Goal: Task Accomplishment & Management: Complete application form

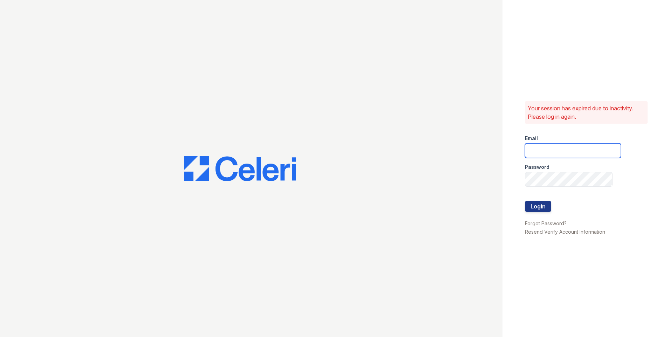
click at [555, 153] on input "email" at bounding box center [573, 150] width 96 height 15
type input "[EMAIL_ADDRESS][DOMAIN_NAME]"
click at [546, 202] on button "Login" at bounding box center [538, 206] width 26 height 11
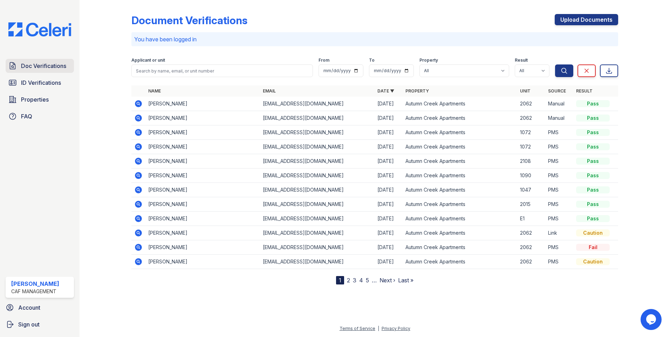
click at [41, 67] on span "Doc Verifications" at bounding box center [43, 66] width 45 height 8
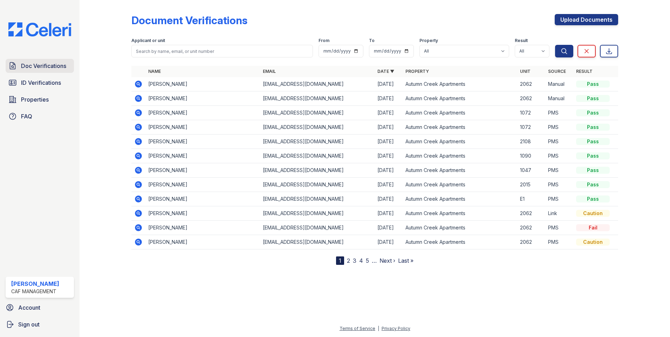
click at [39, 66] on span "Doc Verifications" at bounding box center [43, 66] width 45 height 8
click at [600, 24] on link "Upload Documents" at bounding box center [585, 19] width 63 height 11
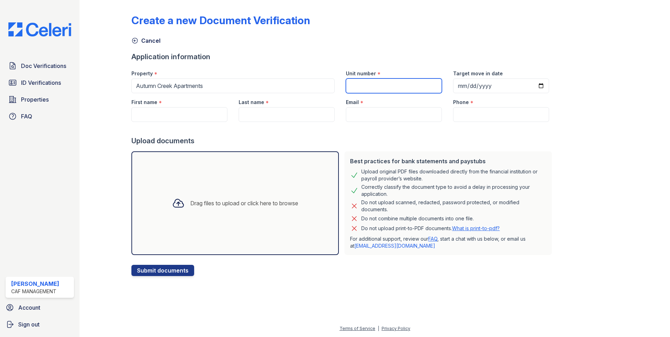
click at [410, 84] on input "Unit number" at bounding box center [394, 85] width 96 height 15
type input "1166"
drag, startPoint x: 463, startPoint y: 81, endPoint x: 483, endPoint y: 88, distance: 20.6
click at [467, 82] on input "Target move in date" at bounding box center [501, 85] width 96 height 15
click at [533, 84] on input "Target move in date" at bounding box center [501, 85] width 96 height 15
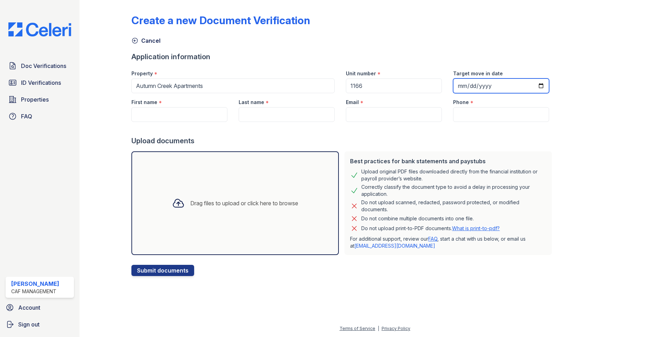
type input "2025-11-29"
click at [200, 111] on input "First name" at bounding box center [179, 114] width 96 height 15
type input "aydan"
click at [250, 113] on input "Last name" at bounding box center [287, 114] width 96 height 15
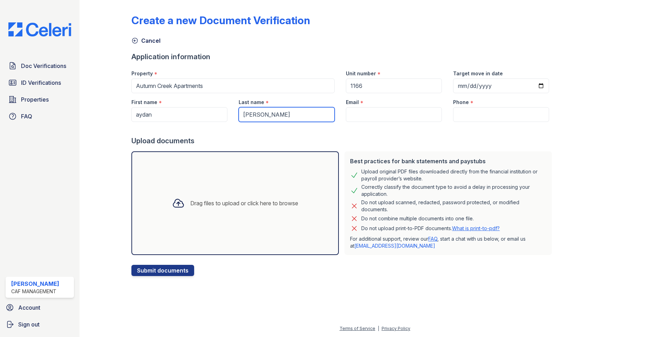
type input "garcia"
click at [406, 106] on div "Email *" at bounding box center [394, 100] width 96 height 14
click at [410, 110] on input "Email" at bounding box center [394, 114] width 96 height 15
paste input "aidengarcias00@icloud.com"
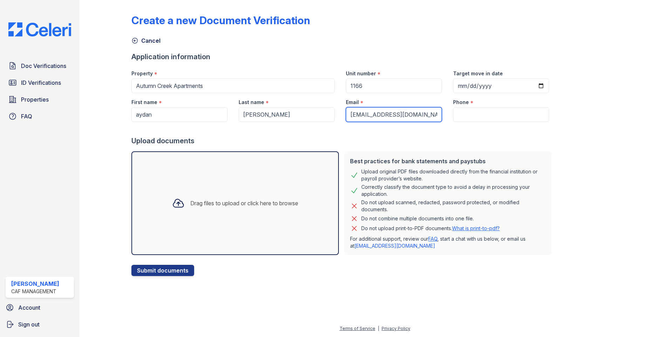
type input "aidengarcias00@icloud.com"
click at [478, 113] on input "Phone" at bounding box center [501, 114] width 96 height 15
paste input "(692) 487-1785"
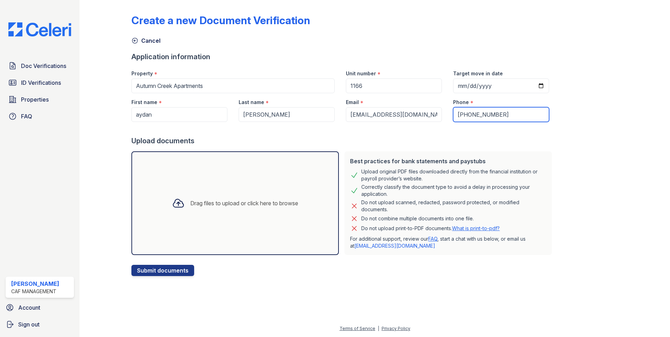
type input "(692) 487-1785"
click at [654, 166] on div at bounding box center [638, 139] width 41 height 273
click at [170, 271] on button "Submit documents" at bounding box center [162, 270] width 63 height 11
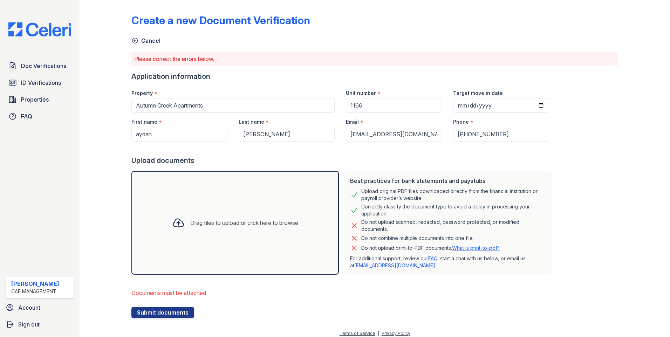
click at [201, 206] on div "Drag files to upload or click here to browse" at bounding box center [234, 223] width 207 height 104
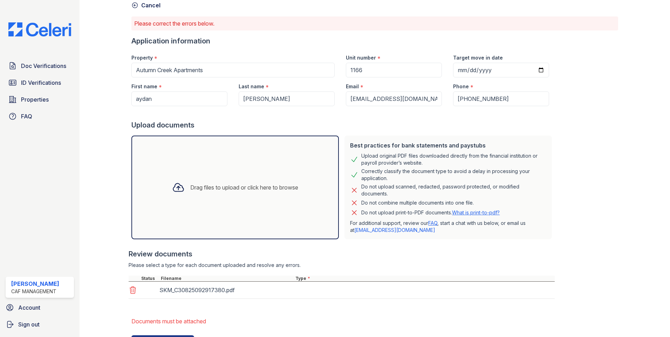
scroll to position [69, 0]
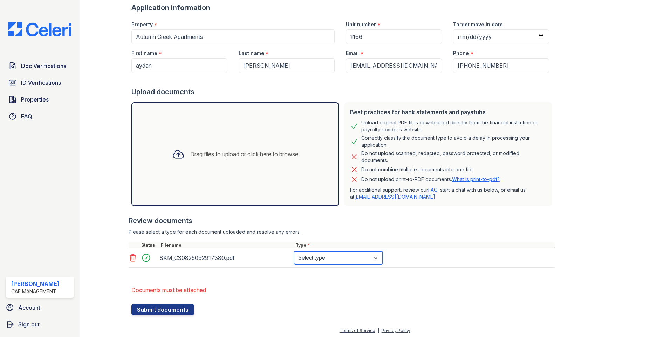
click at [312, 256] on select "Select type Paystub Bank Statement Offer Letter Tax Documents Benefit Award Let…" at bounding box center [338, 257] width 89 height 13
select select "offer_letter"
click at [294, 251] on select "Select type Paystub Bank Statement Offer Letter Tax Documents Benefit Award Let…" at bounding box center [338, 257] width 89 height 13
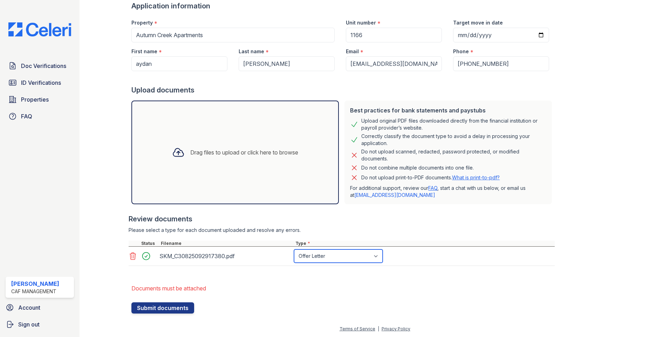
scroll to position [71, 0]
click at [172, 303] on button "Submit documents" at bounding box center [162, 307] width 63 height 11
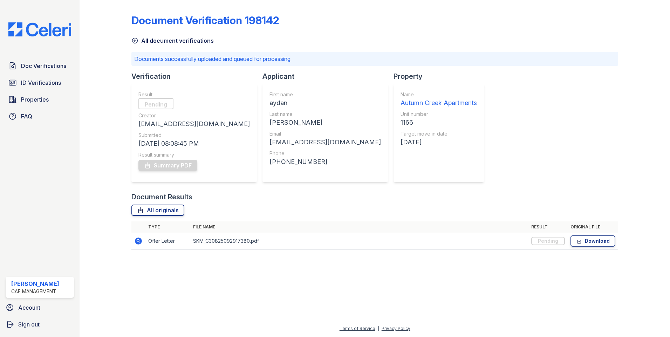
click at [137, 242] on icon at bounding box center [138, 240] width 7 height 7
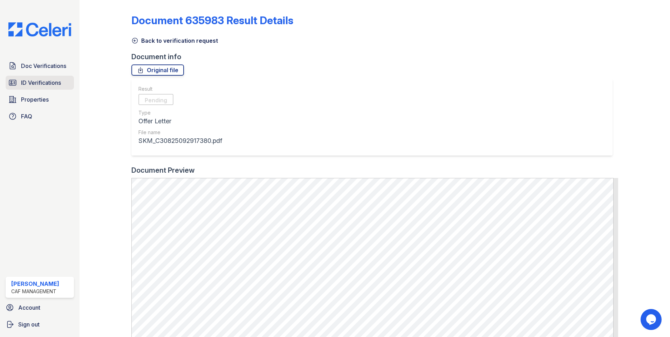
click at [29, 76] on link "ID Verifications" at bounding box center [40, 83] width 68 height 14
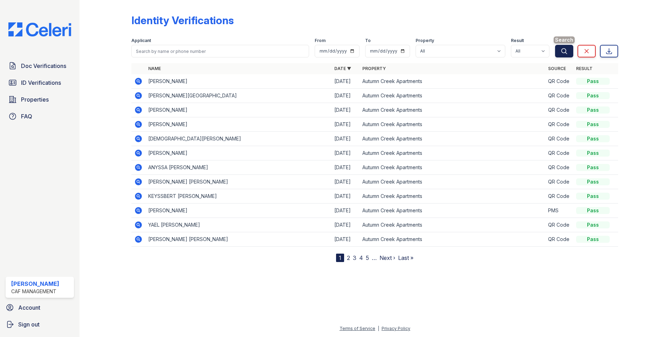
click at [560, 50] on icon "submit" at bounding box center [563, 51] width 7 height 7
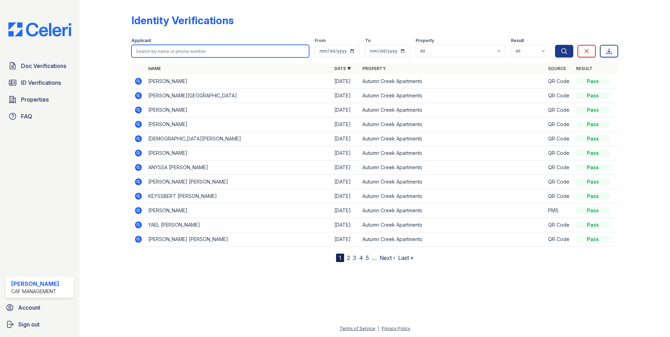
click at [206, 56] on input "search" at bounding box center [220, 51] width 178 height 13
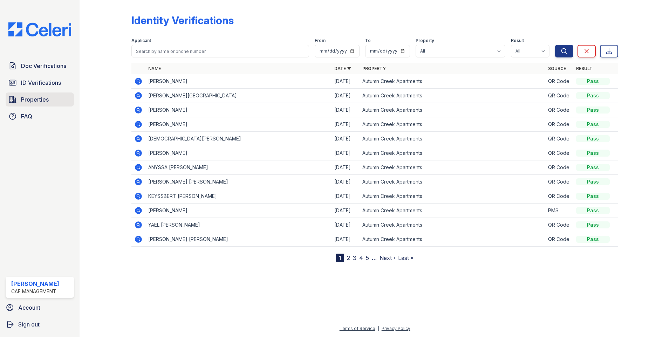
click at [39, 98] on span "Properties" at bounding box center [35, 99] width 28 height 8
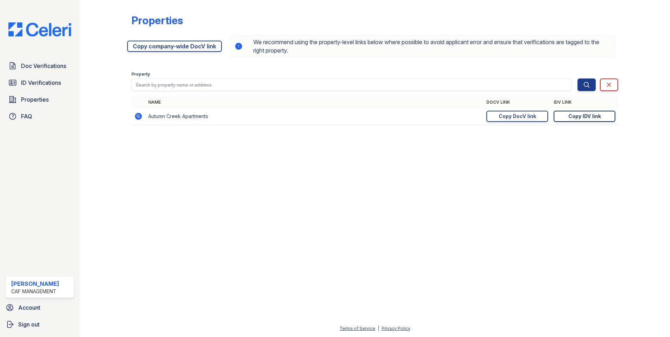
click at [588, 118] on div "Copy IDV link" at bounding box center [584, 116] width 33 height 7
click at [575, 119] on div "Copy IDV link" at bounding box center [584, 116] width 33 height 7
